Goal: Task Accomplishment & Management: Use online tool/utility

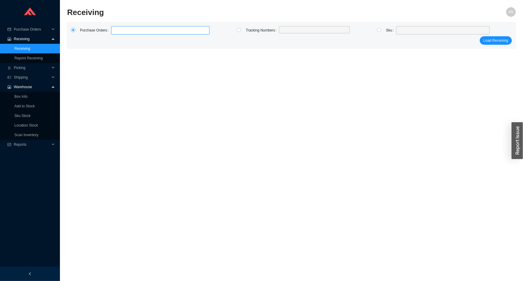
click at [125, 30] on label at bounding box center [160, 30] width 98 height 8
click at [116, 30] on input at bounding box center [114, 30] width 4 height 7
type input "985469"
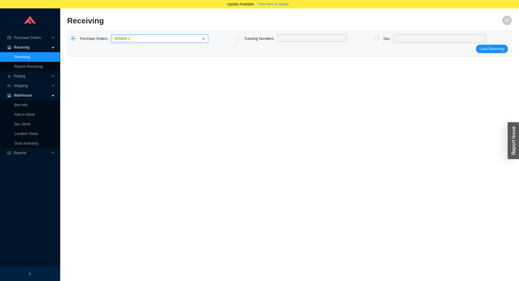
click button "Load Receiving" at bounding box center [492, 49] width 32 height 8
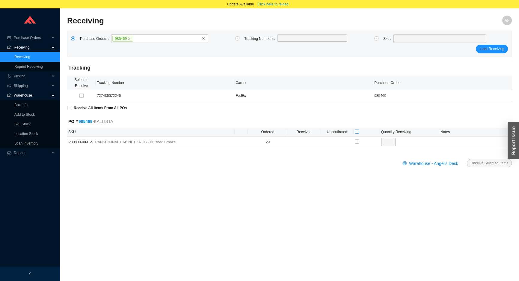
click at [356, 131] on input "checkbox" at bounding box center [357, 131] width 4 height 4
checkbox input "true"
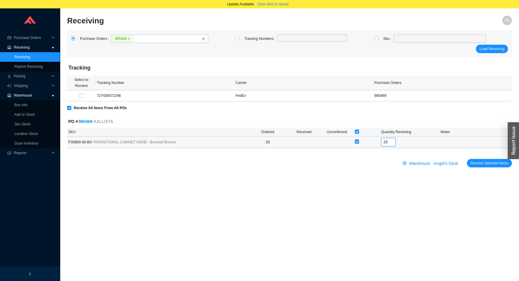
click at [388, 140] on input "29" at bounding box center [388, 142] width 14 height 8
type input "2"
type input "17"
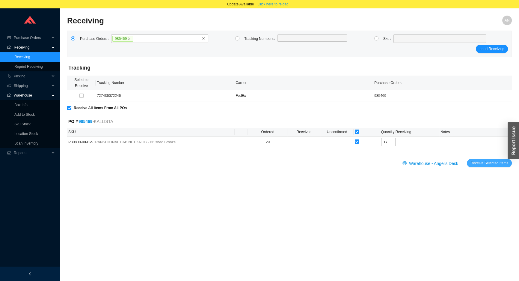
click at [483, 164] on span "Receive Selected Items" at bounding box center [489, 163] width 38 height 6
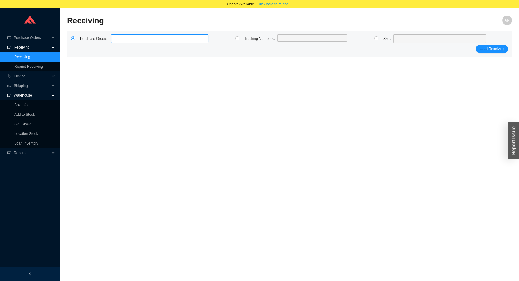
click at [114, 37] on input at bounding box center [114, 38] width 4 height 7
click at [116, 39] on label at bounding box center [159, 38] width 97 height 8
click at [116, 39] on input at bounding box center [114, 38] width 4 height 7
type input "976846"
click button "Load Receiving" at bounding box center [492, 49] width 32 height 8
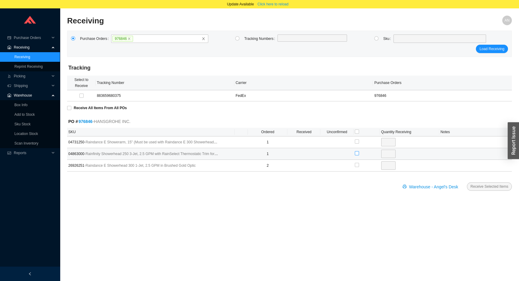
click at [355, 152] on input "checkbox" at bounding box center [357, 153] width 4 height 4
checkbox input "true"
type input "1"
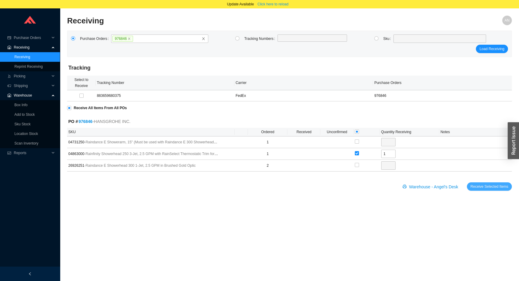
click at [476, 184] on span "Receive Selected Items" at bounding box center [489, 186] width 38 height 6
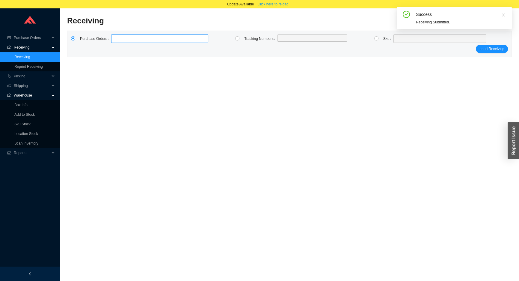
click at [136, 39] on label at bounding box center [159, 38] width 97 height 8
click at [116, 39] on input at bounding box center [114, 38] width 4 height 7
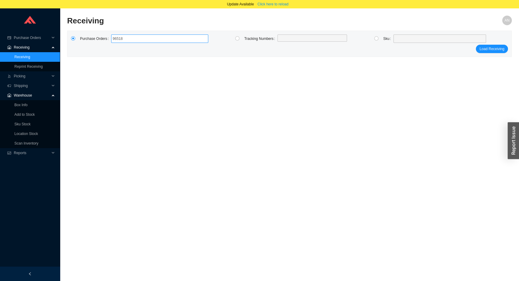
type input "965189"
type input "984818"
type input "973417"
click button "Load Receiving" at bounding box center [492, 49] width 32 height 8
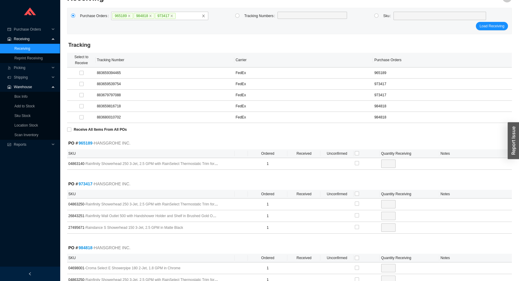
scroll to position [54, 0]
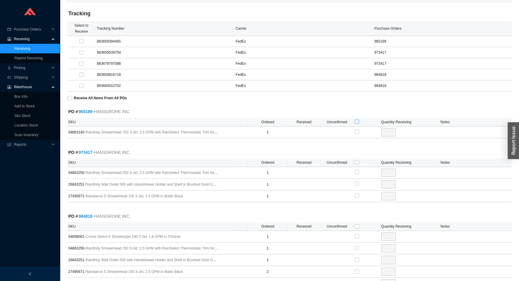
click at [356, 121] on input "checkbox" at bounding box center [357, 121] width 4 height 4
checkbox input "true"
type input "1"
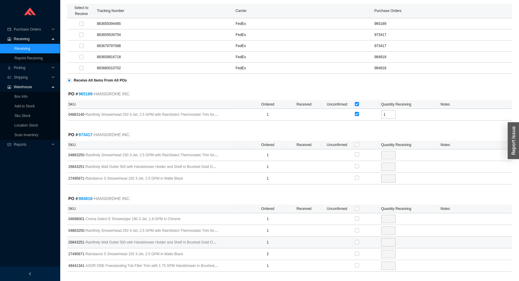
scroll to position [81, 0]
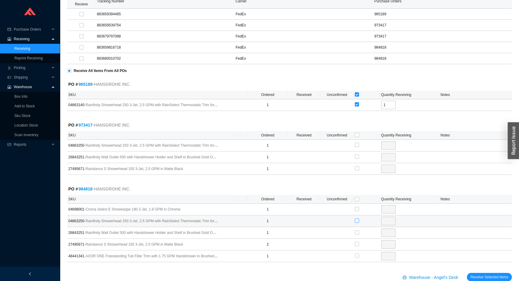
click at [356, 221] on input "checkbox" at bounding box center [357, 220] width 4 height 4
checkbox input "true"
type input "1"
click at [356, 143] on input "checkbox" at bounding box center [357, 145] width 4 height 4
checkbox input "true"
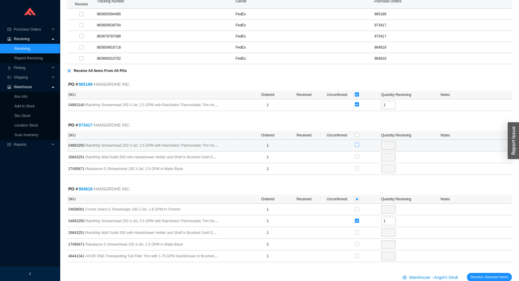
type input "1"
click at [467, 273] on button "Receive Selected Items" at bounding box center [489, 277] width 45 height 8
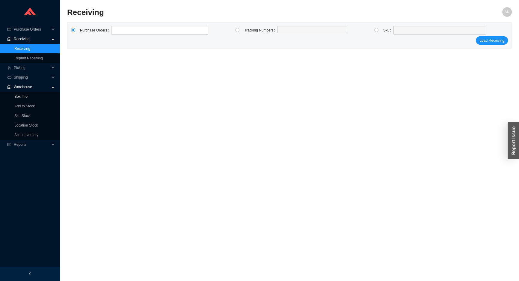
click at [19, 99] on link "Box Info" at bounding box center [20, 96] width 13 height 4
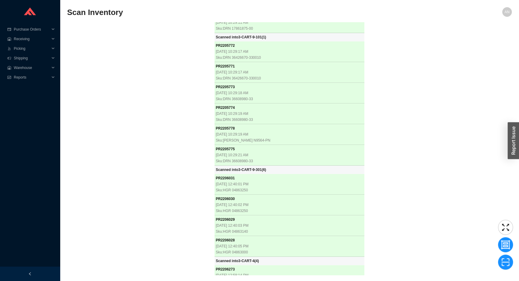
scroll to position [14790, 0]
click at [126, 72] on div "PR 2204610 8/18/2025, 8:23:57 AM Sku: BAI BEVUOF00T-66--BOVERINIZF-01 Scanned i…" at bounding box center [289, 148] width 444 height 252
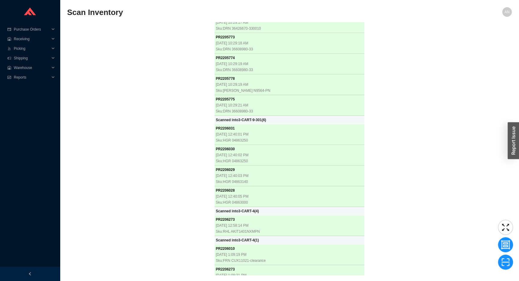
scroll to position [14840, 0]
click at [169, 140] on div "PR 2204610 8/18/2025, 8:23:57 AM Sku: BAI BEVUOF00T-66--BOVERINIZF-01 Scanned i…" at bounding box center [289, 148] width 444 height 252
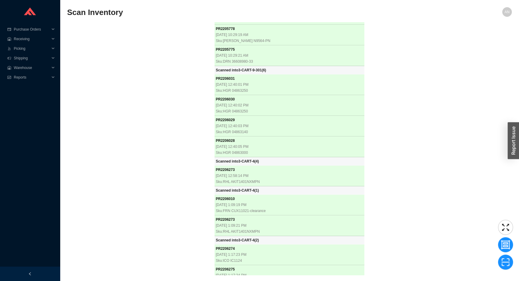
scroll to position [14890, 0]
click at [131, 150] on div "PR 2204610 8/18/2025, 8:23:57 AM Sku: BAI BEVUOF00T-66--BOVERINIZF-01 Scanned i…" at bounding box center [289, 148] width 444 height 252
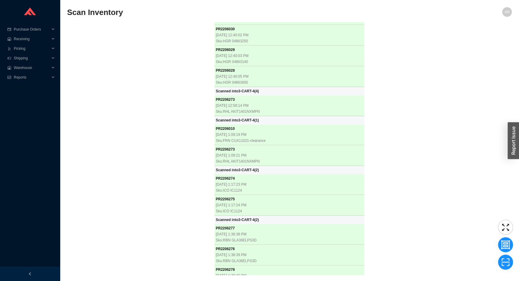
scroll to position [14960, 0]
click at [91, 162] on div "PR 2204610 8/18/2025, 8:23:57 AM Sku: BAI BEVUOF00T-66--BOVERINIZF-01 Scanned i…" at bounding box center [289, 148] width 444 height 252
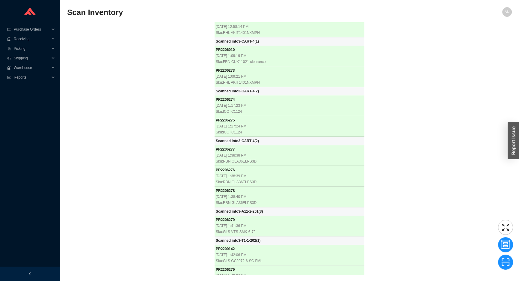
scroll to position [15038, 0]
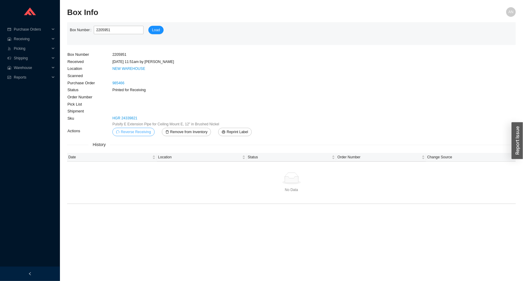
click at [137, 133] on span "Reverse Receiving" at bounding box center [136, 132] width 30 height 6
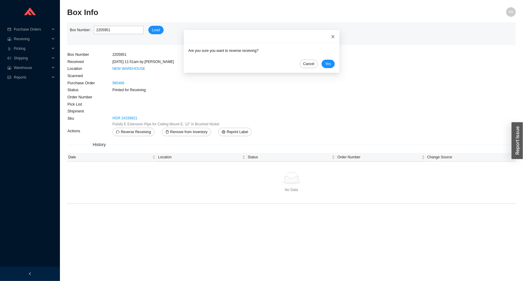
click at [331, 36] on icon "close" at bounding box center [332, 36] width 3 height 3
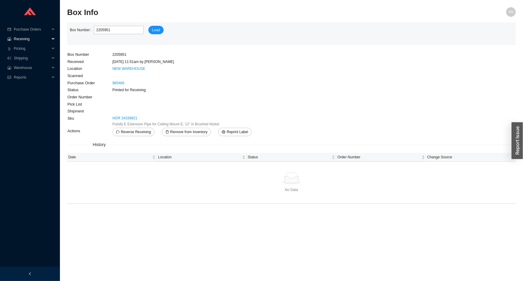
click at [22, 38] on span "Receiving" at bounding box center [32, 39] width 36 height 10
click at [24, 48] on link "Receiving" at bounding box center [22, 48] width 16 height 4
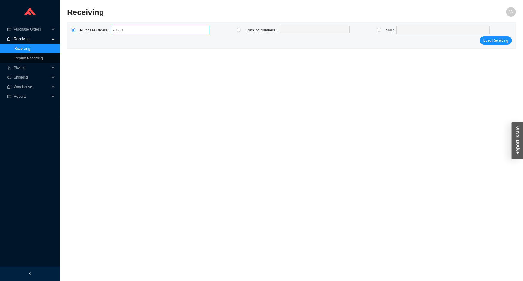
type input "985033"
click button "Load Receiving" at bounding box center [495, 40] width 32 height 8
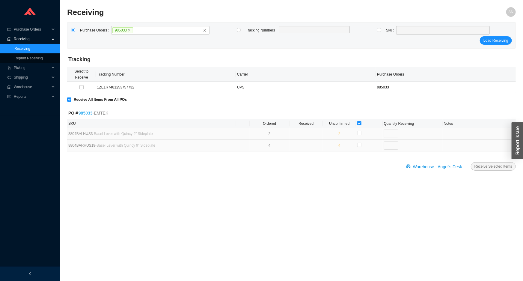
click at [85, 114] on link "985033" at bounding box center [85, 113] width 14 height 5
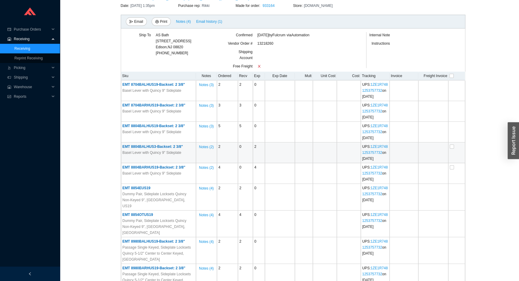
scroll to position [81, 0]
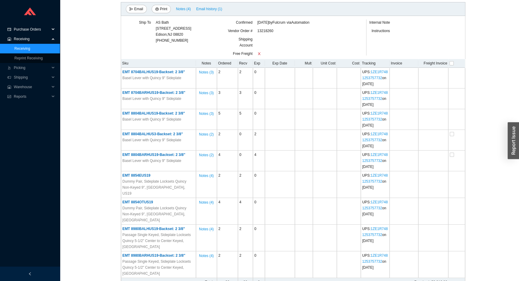
click at [23, 33] on span "Purchase Orders" at bounding box center [32, 30] width 36 height 10
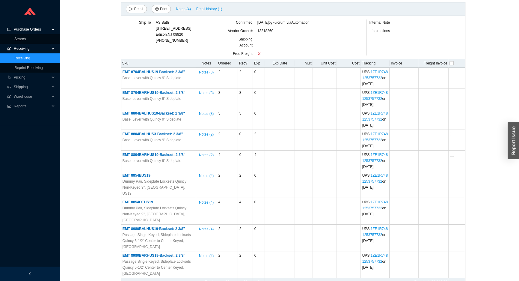
click at [24, 38] on link "Search" at bounding box center [19, 39] width 11 height 4
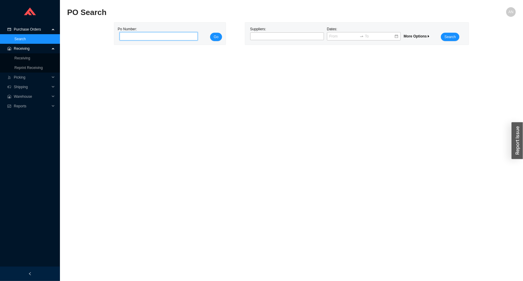
drag, startPoint x: 137, startPoint y: 38, endPoint x: 126, endPoint y: 42, distance: 12.3
click at [134, 40] on input "tel" at bounding box center [158, 36] width 78 height 8
type input "985033"
click at [210, 33] on button "Go" at bounding box center [216, 37] width 12 height 8
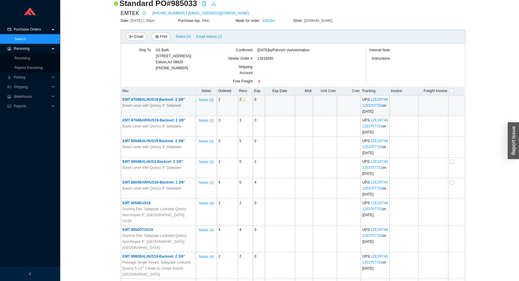
scroll to position [54, 0]
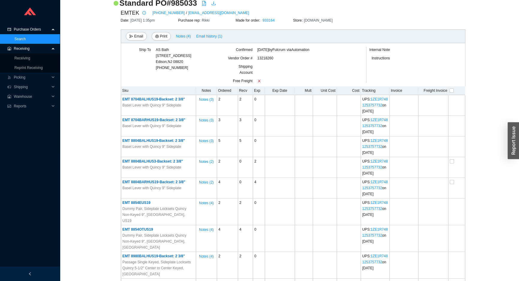
click at [31, 50] on span "Receiving" at bounding box center [32, 49] width 36 height 10
click at [30, 49] on span "Receiving" at bounding box center [32, 49] width 36 height 10
click at [29, 56] on link "Receiving" at bounding box center [22, 58] width 16 height 4
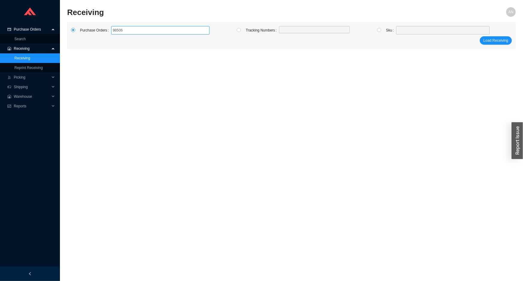
type input "985060"
click button "Load Receiving" at bounding box center [495, 40] width 32 height 8
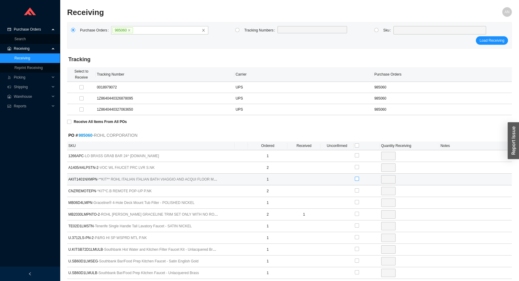
click at [358, 177] on input "checkbox" at bounding box center [357, 178] width 4 height 4
checkbox input "true"
type input "1"
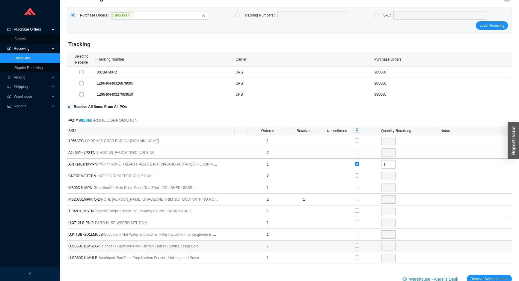
scroll to position [29, 0]
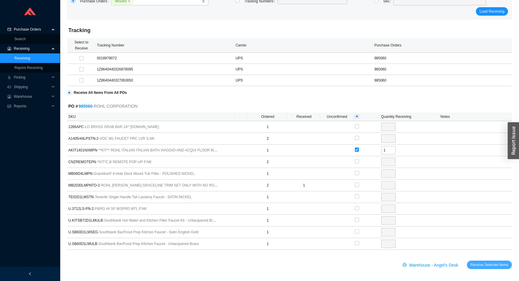
click at [499, 261] on span "Receive Selected Items" at bounding box center [489, 264] width 38 height 6
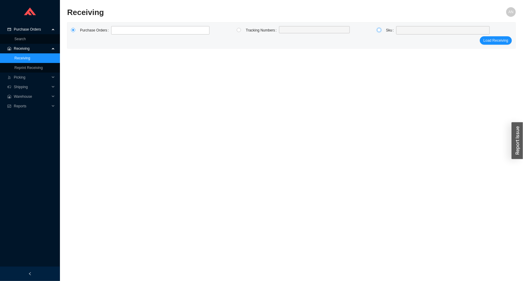
click at [378, 31] on input "radio" at bounding box center [379, 30] width 4 height 4
radio input "true"
click at [401, 31] on span at bounding box center [442, 30] width 89 height 8
click at [403, 30] on input "ICI124" at bounding box center [442, 30] width 89 height 8
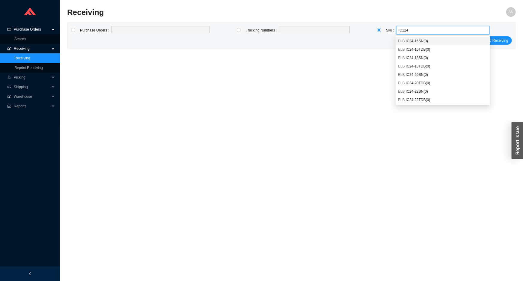
type input "IC1124"
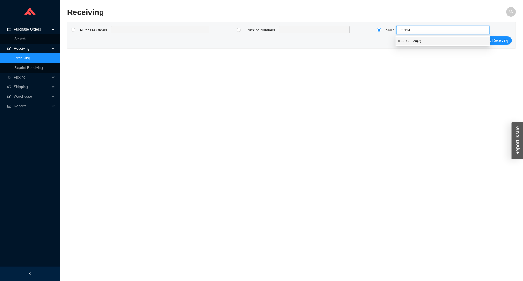
click at [409, 42] on span "IC1124 ( 2 )" at bounding box center [413, 41] width 16 height 4
click at [503, 40] on span "Load Receiving" at bounding box center [495, 40] width 25 height 6
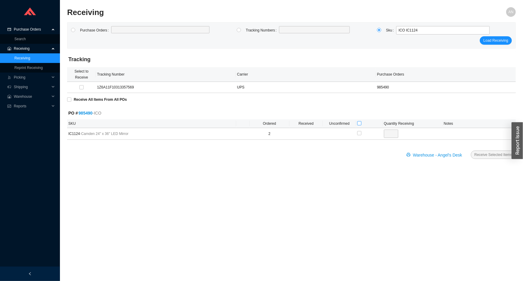
click at [357, 122] on input "checkbox" at bounding box center [359, 123] width 4 height 4
checkbox input "true"
type input "2"
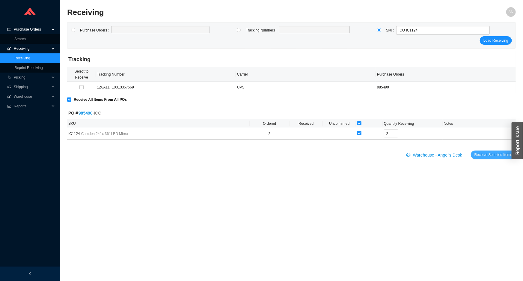
click at [486, 155] on span "Receive Selected Items" at bounding box center [493, 155] width 38 height 6
radio input "true"
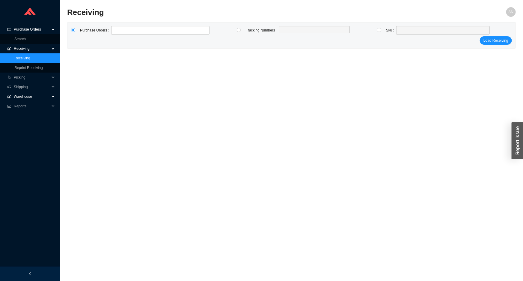
click at [18, 96] on span "Warehouse" at bounding box center [32, 97] width 36 height 10
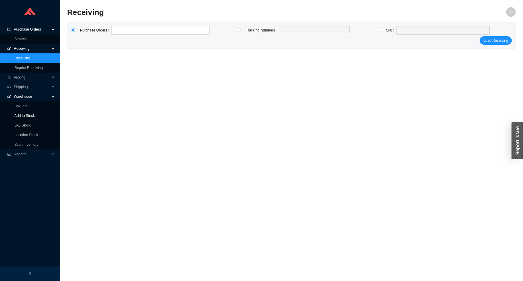
click at [21, 114] on link "Add to Stock" at bounding box center [24, 116] width 20 height 4
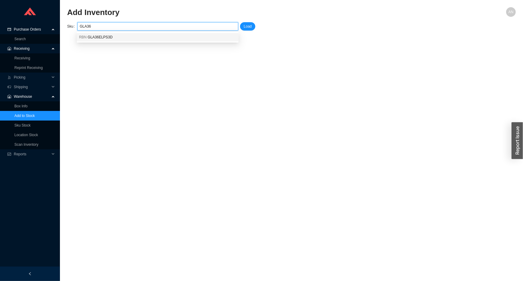
click at [92, 38] on span "GLA36ELPS3D" at bounding box center [99, 37] width 25 height 4
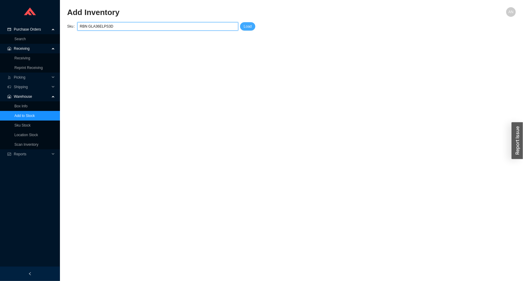
type input "RBN GLA36ELPS3D"
click at [249, 27] on span "Load" at bounding box center [247, 26] width 8 height 6
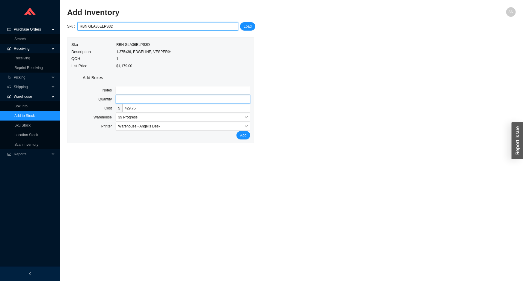
click at [139, 99] on input "tel" at bounding box center [183, 99] width 134 height 8
type input "3"
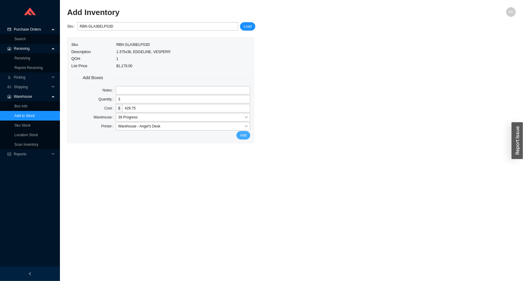
click at [245, 137] on span "Add" at bounding box center [243, 135] width 6 height 6
click at [27, 56] on link "Receiving" at bounding box center [22, 58] width 16 height 4
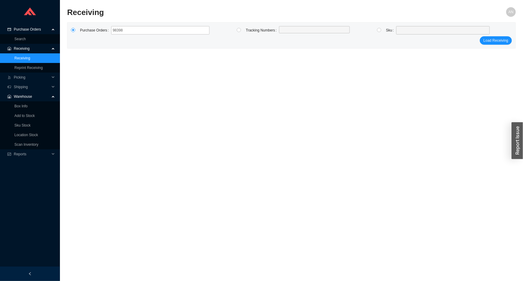
type input "983988"
click button "Load Receiving" at bounding box center [495, 40] width 32 height 8
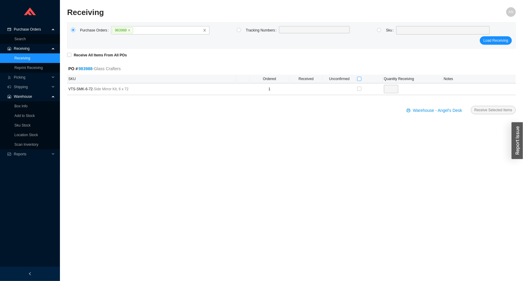
click at [359, 80] on input "checkbox" at bounding box center [359, 79] width 4 height 4
checkbox input "true"
type input "1"
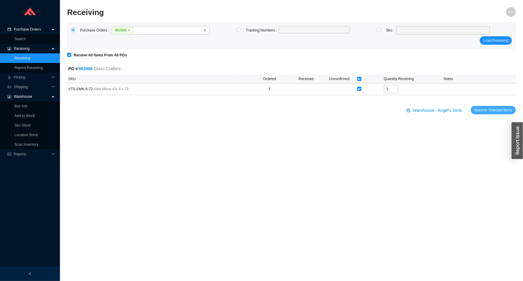
click at [483, 109] on span "Receive Selected Items" at bounding box center [493, 110] width 38 height 6
